Goal: Information Seeking & Learning: Understand process/instructions

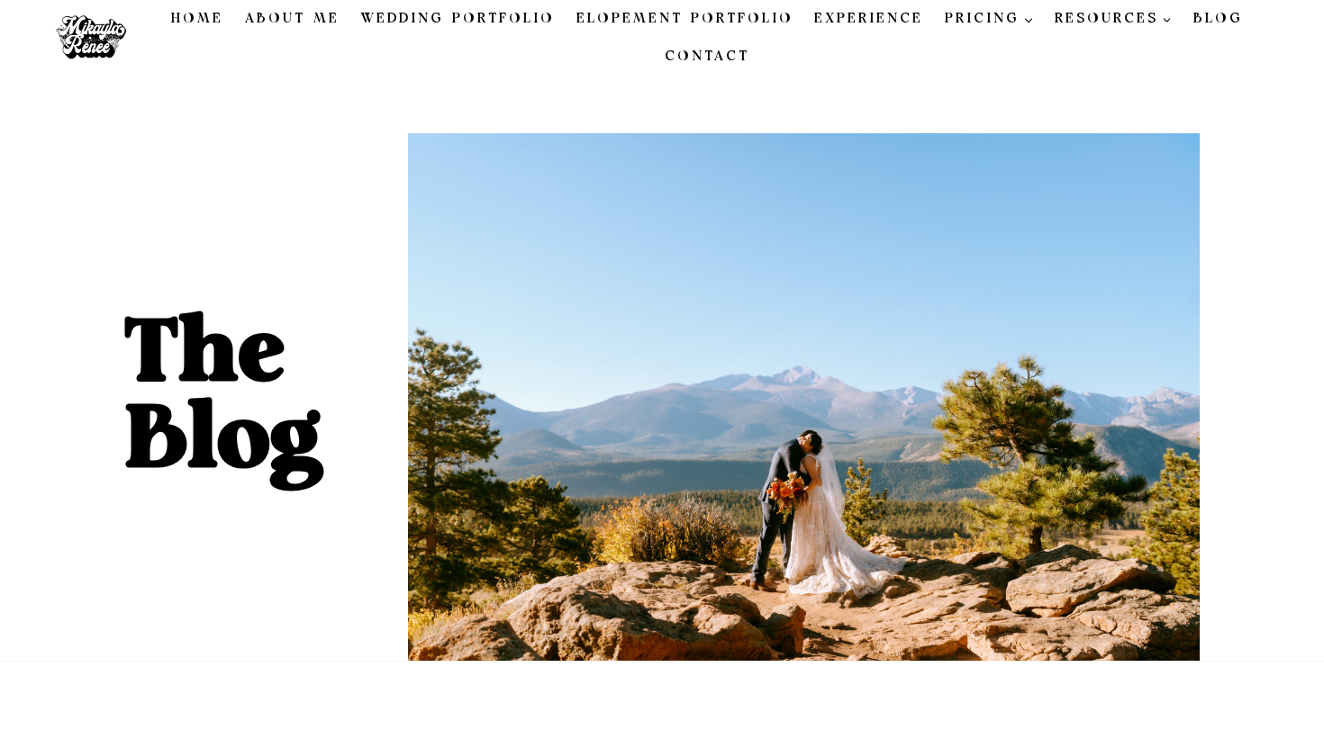
click at [684, 23] on link "Elopement Portfolio" at bounding box center [685, 19] width 239 height 38
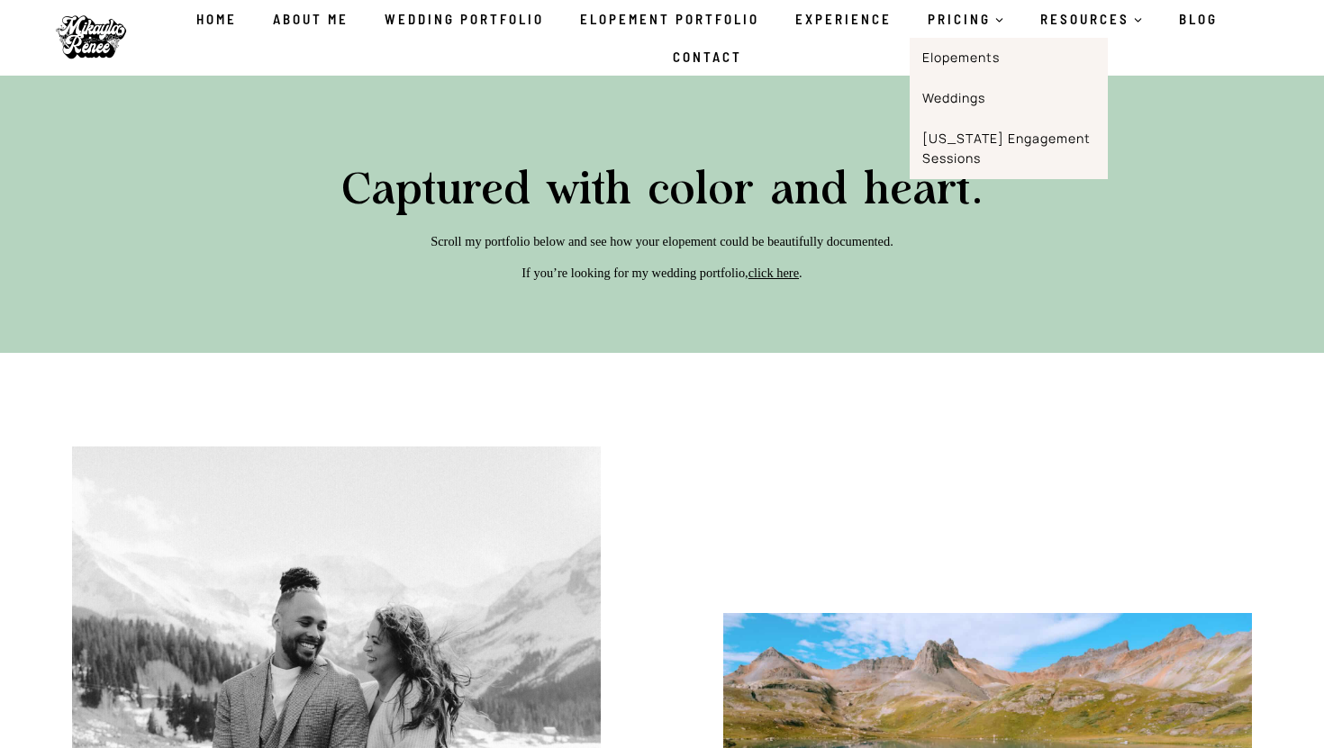
click at [945, 52] on link "Elopements" at bounding box center [1009, 58] width 198 height 41
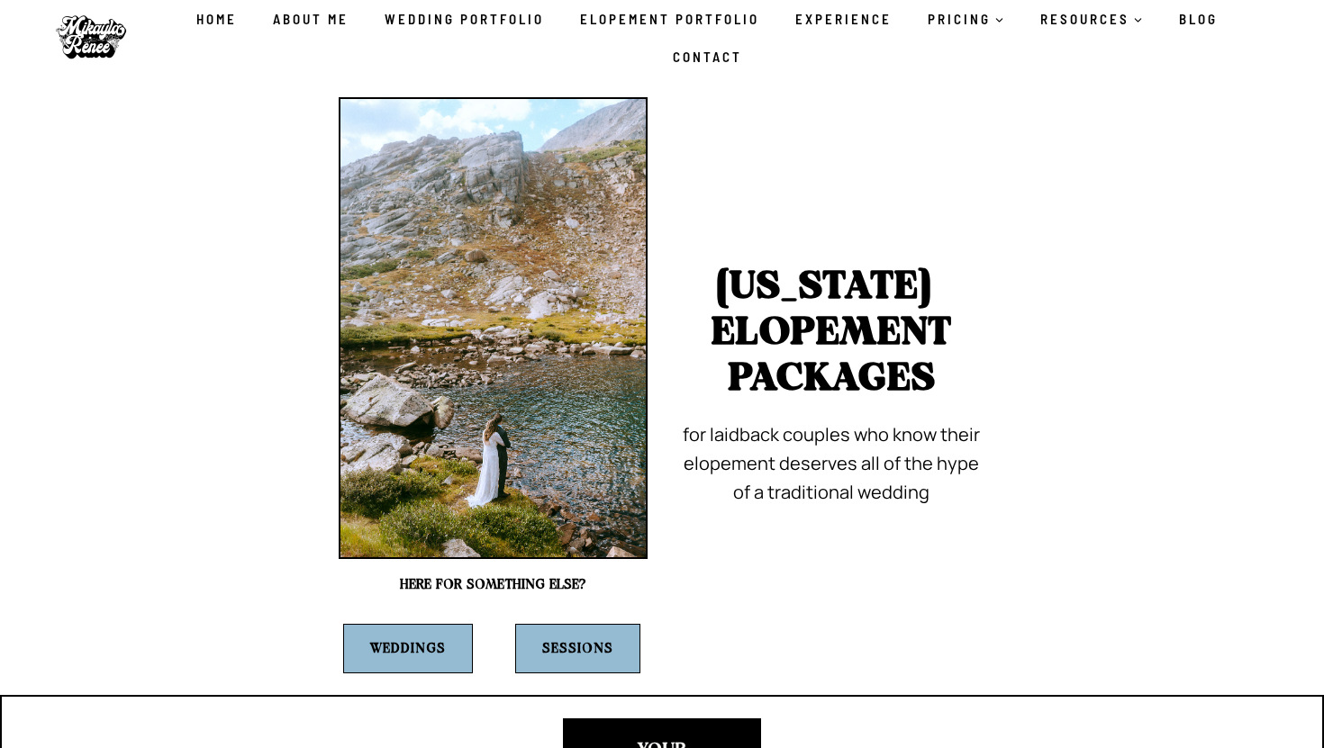
click at [945, 59] on ul "Home About Me Wedding Portfolio Elopement Portfolio Experience PRICING Expand E…" at bounding box center [707, 38] width 1142 height 76
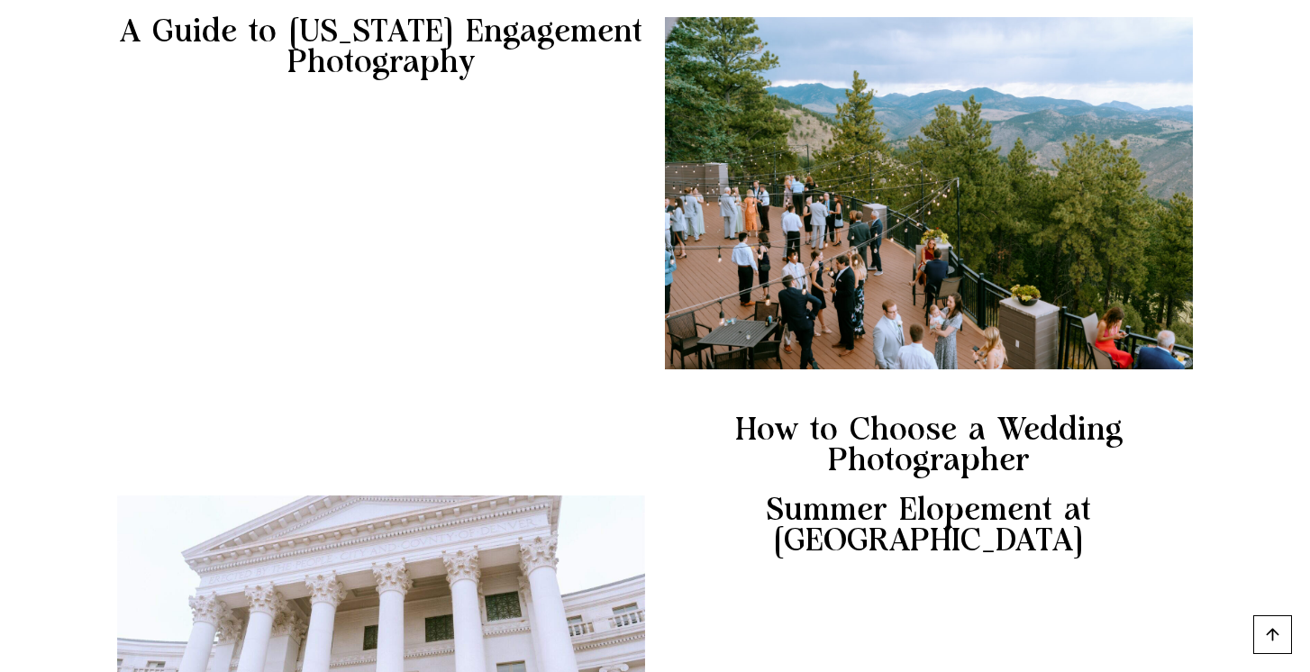
scroll to position [835, 0]
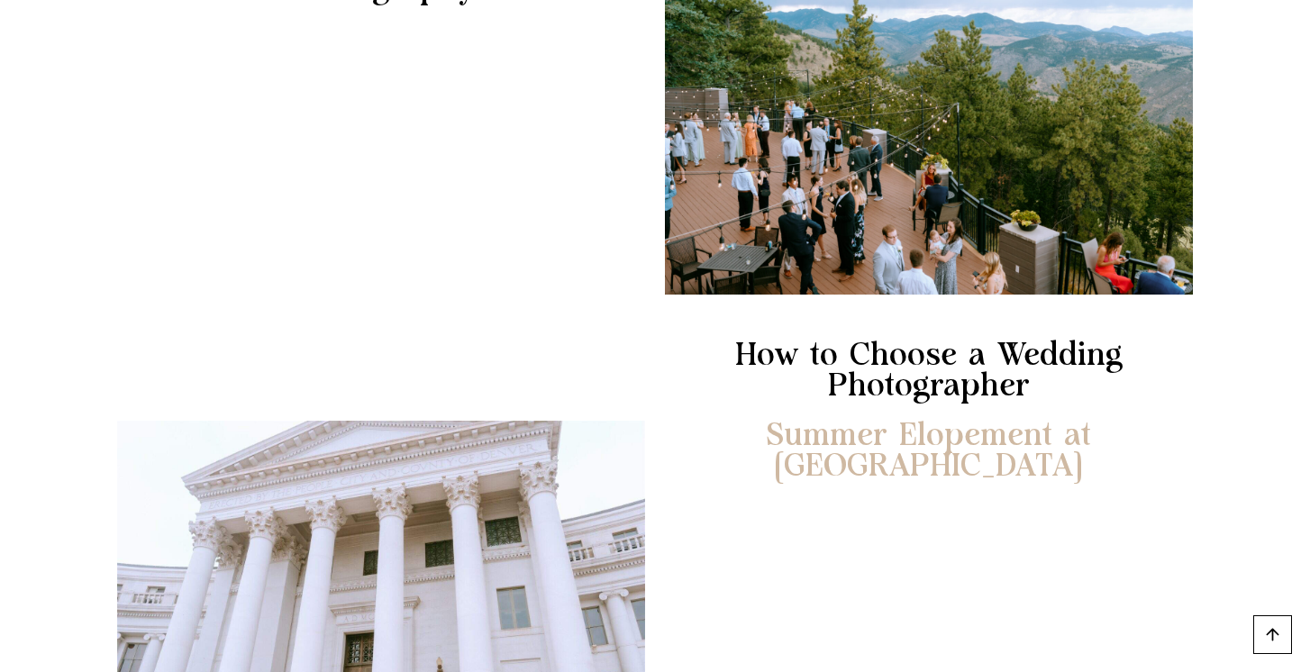
click at [834, 441] on link "Summer Elopement at [GEOGRAPHIC_DATA]" at bounding box center [929, 451] width 528 height 61
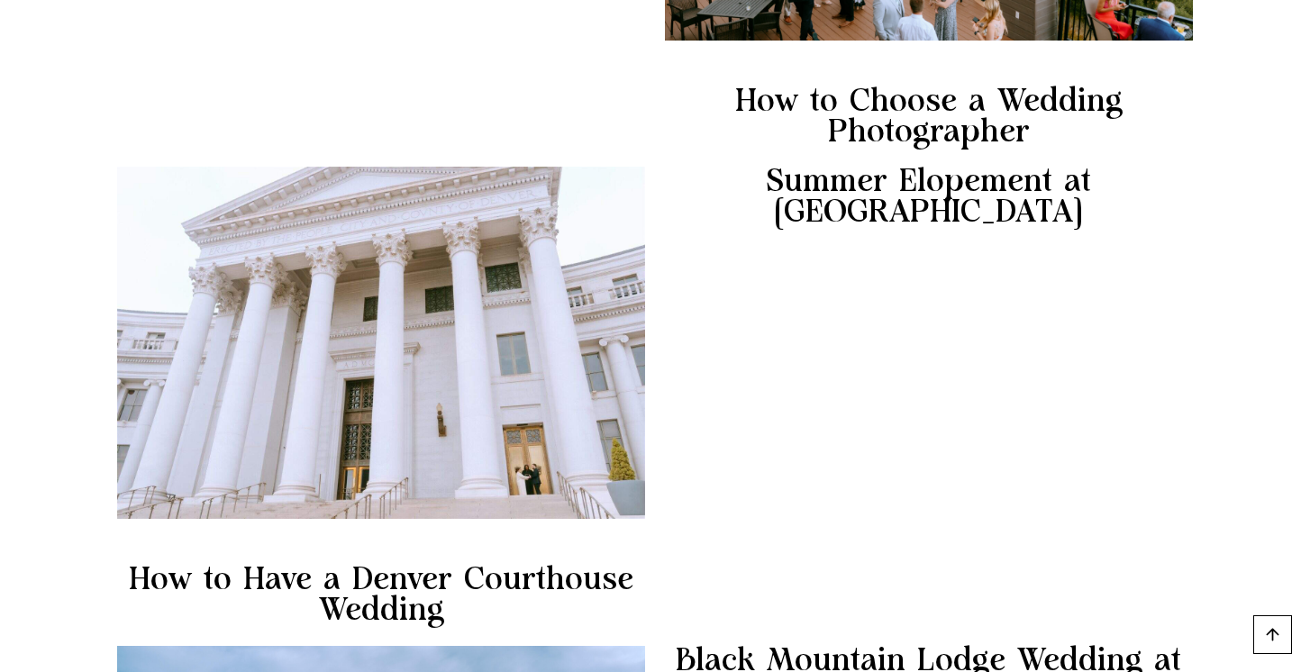
scroll to position [1203, 0]
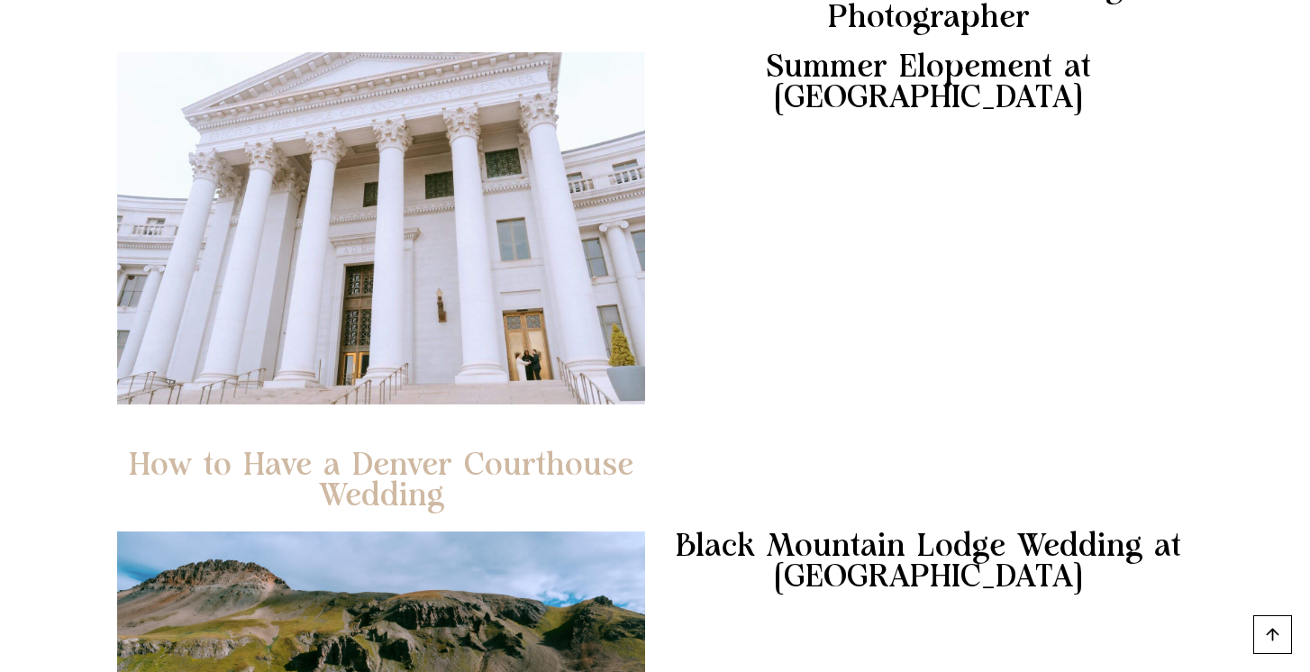
click at [373, 471] on link "How to Have a Denver Courthouse Wedding" at bounding box center [381, 480] width 528 height 61
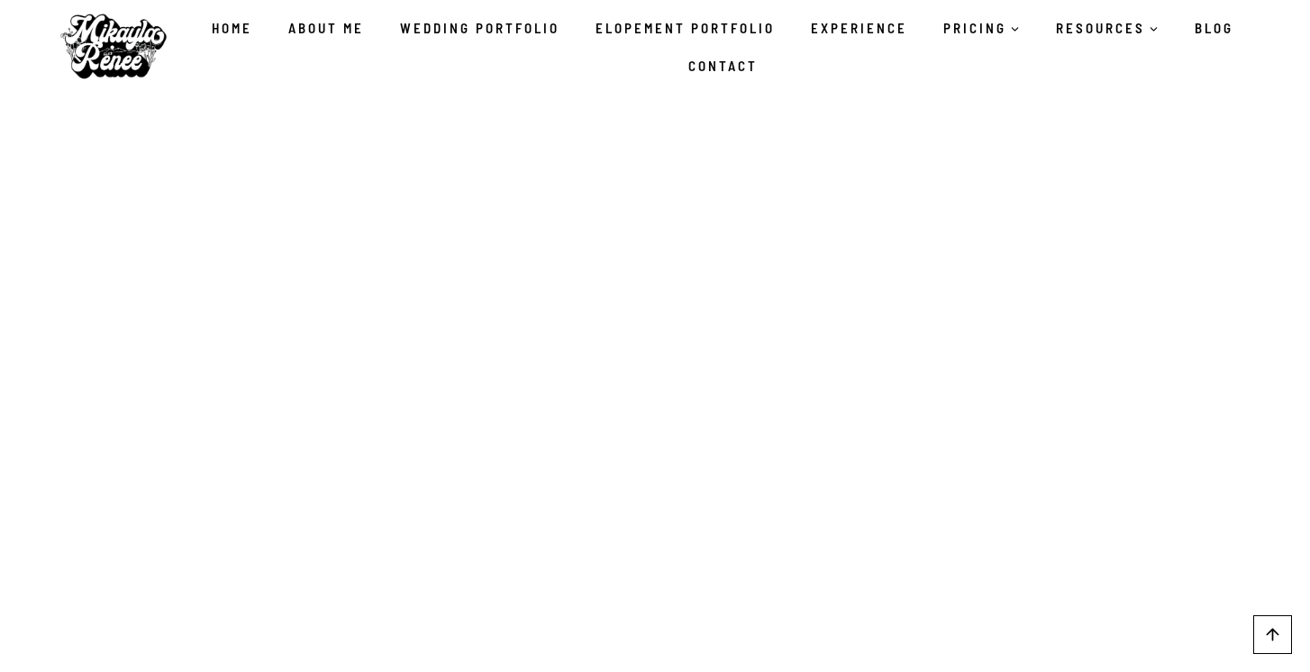
scroll to position [9017, 0]
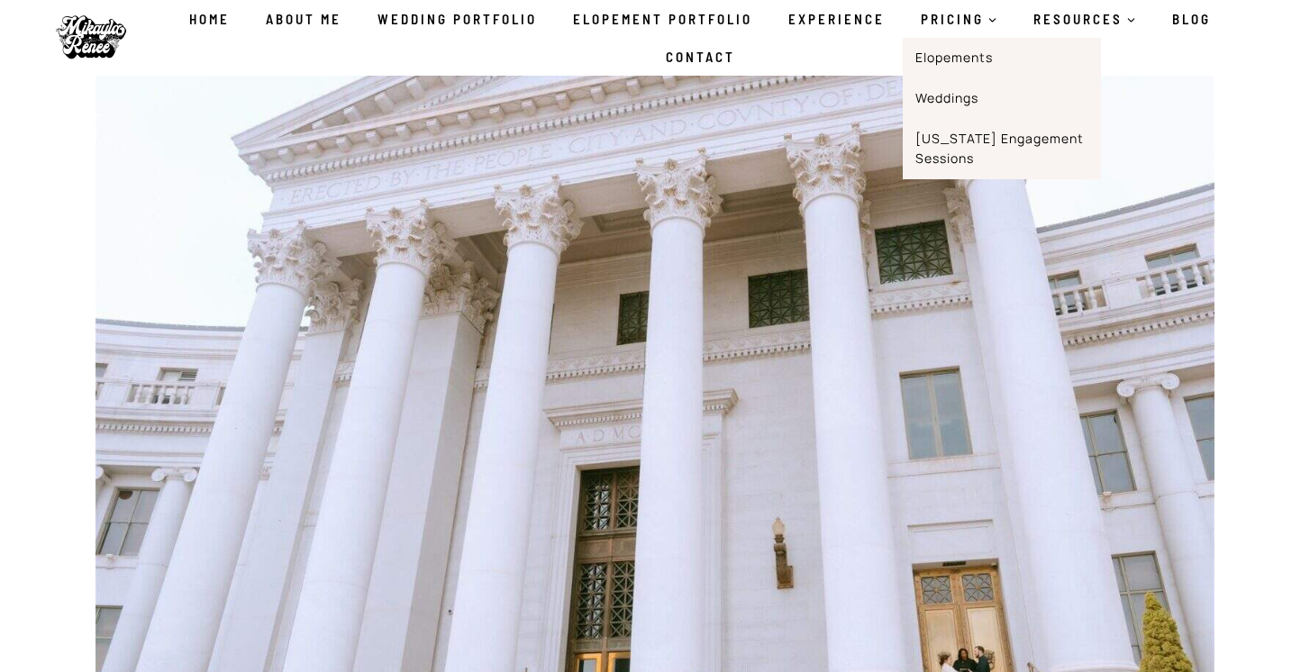
click at [945, 98] on link "Weddings" at bounding box center [1001, 98] width 198 height 41
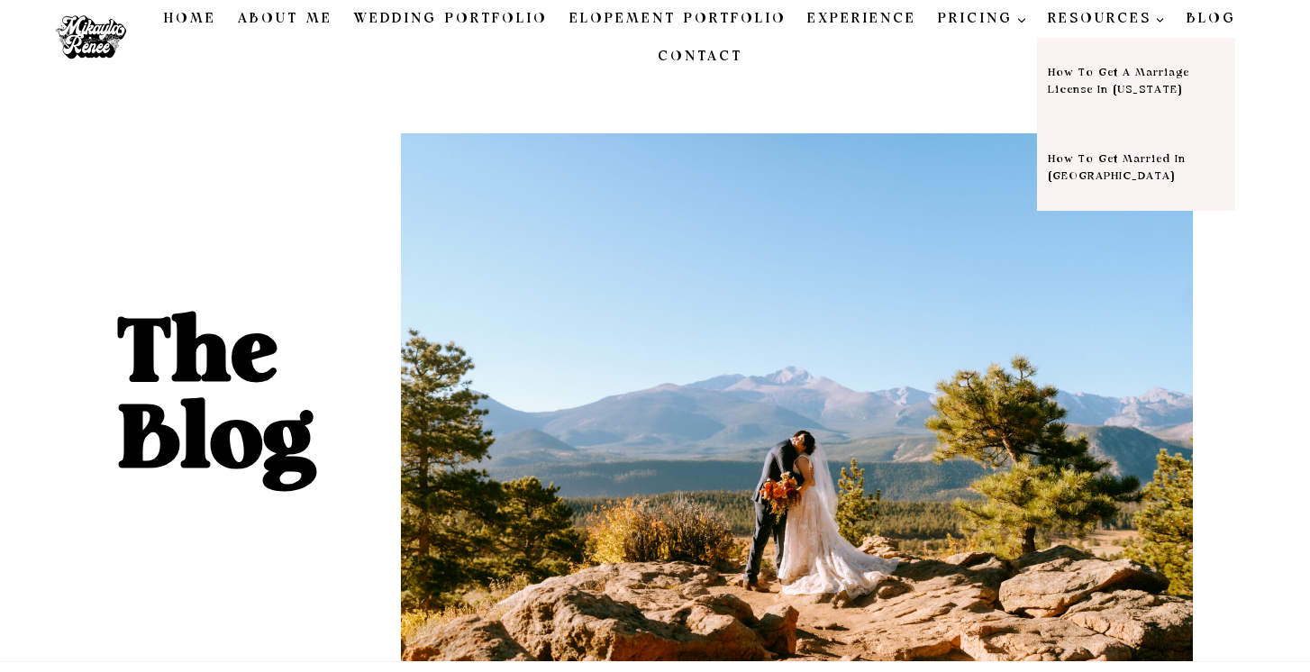
click at [1090, 86] on link "How to Get a Marriage License in [US_STATE]" at bounding box center [1136, 81] width 198 height 86
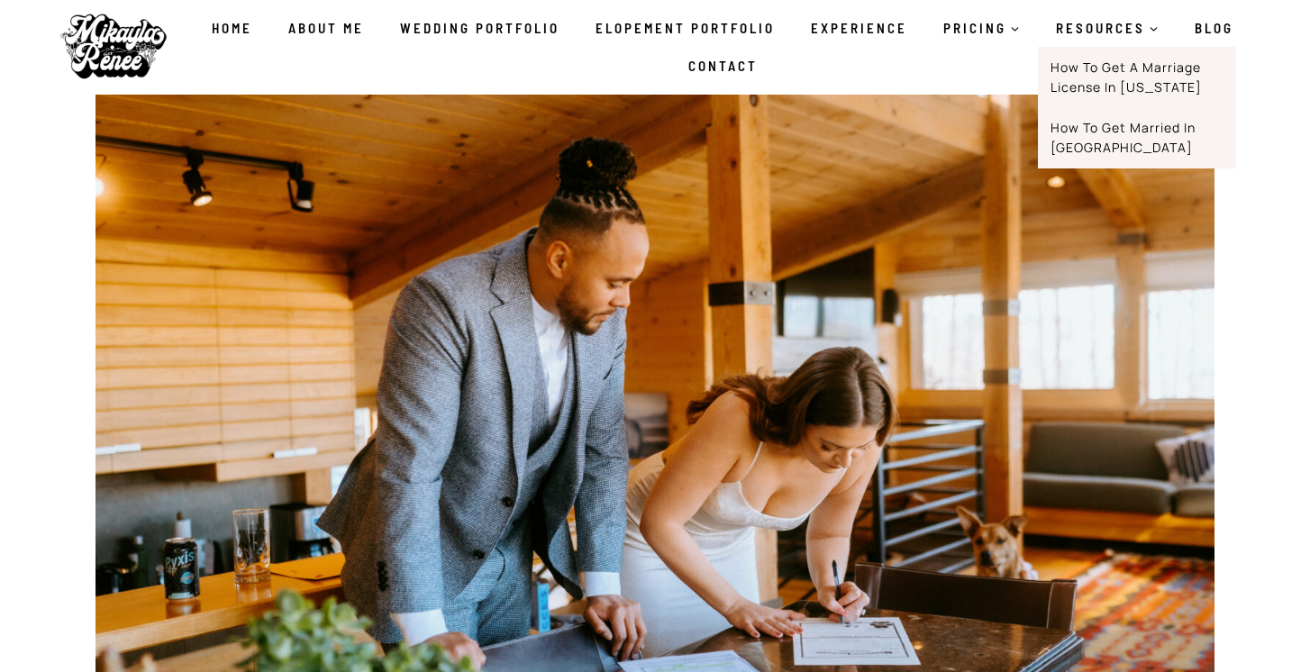
click at [1078, 144] on link "How To Get Married in [GEOGRAPHIC_DATA]" at bounding box center [1137, 137] width 198 height 60
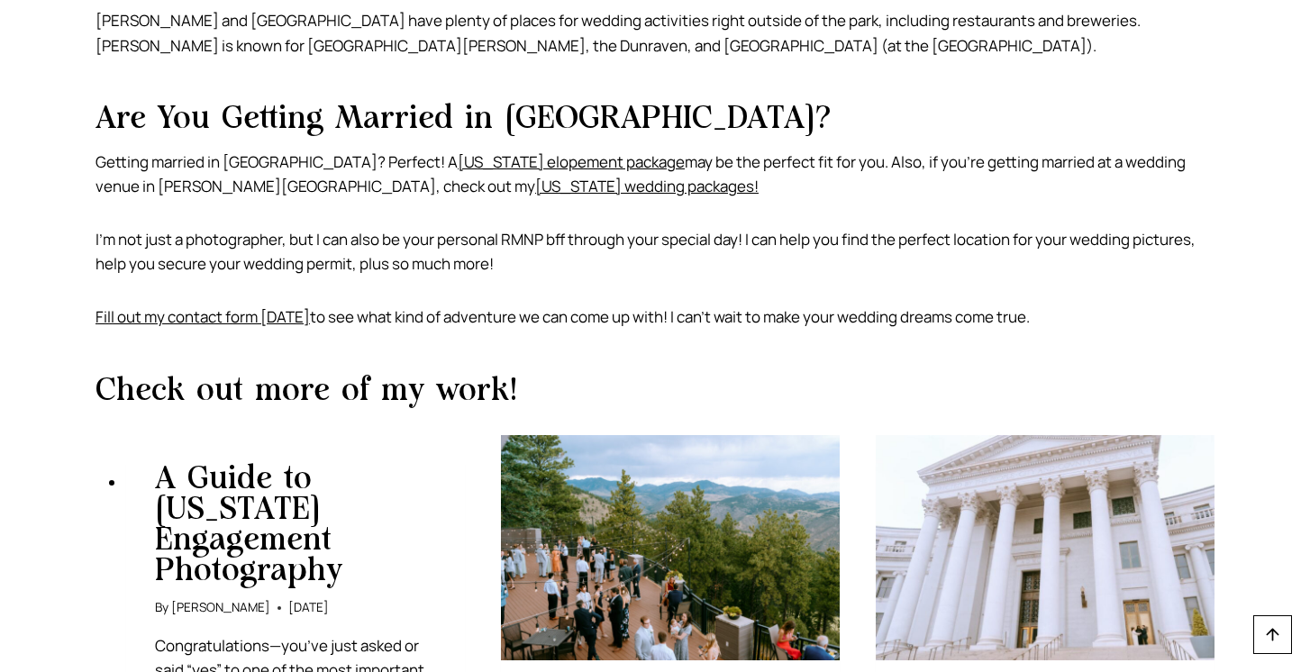
scroll to position [12346, 0]
